Goal: Check status: Check status

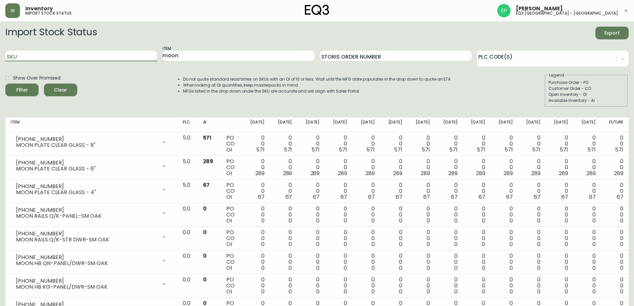
click at [77, 60] on input "SKU" at bounding box center [81, 56] width 152 height 11
paste input "7220-510-1-B"
type input "7220-510-1-B"
click at [5, 83] on button "Filter" at bounding box center [21, 89] width 33 height 13
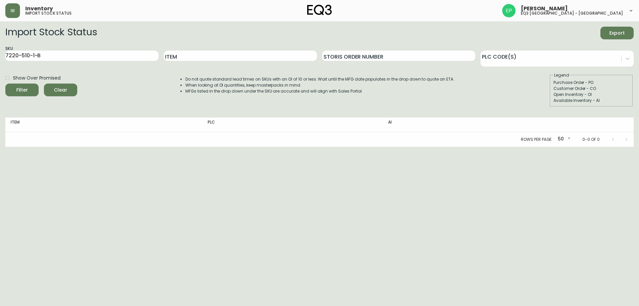
click at [117, 136] on div "Rows per page: 50 50 0-0 of 0" at bounding box center [319, 139] width 628 height 15
drag, startPoint x: 71, startPoint y: 56, endPoint x: 0, endPoint y: 56, distance: 71.2
click at [0, 56] on main "Import Stock Status Export SKU 7220-510-1-B Item Storis Order Number PLC Code(s…" at bounding box center [319, 83] width 639 height 125
paste input "100-01-A"
click at [5, 83] on button "Filter" at bounding box center [21, 89] width 33 height 13
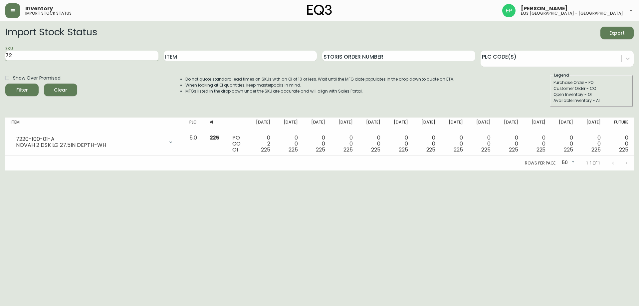
type input "7"
paste input "7220-501-01-C"
type input "7220-501-01-C"
click at [5, 83] on button "Filter" at bounding box center [21, 89] width 33 height 13
